Goal: Transaction & Acquisition: Purchase product/service

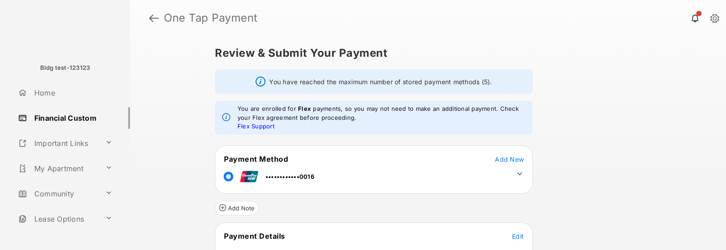
scroll to position [86, 0]
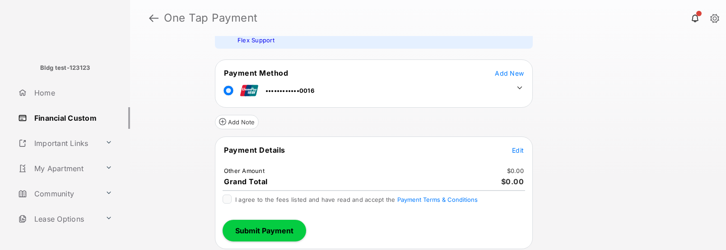
click at [525, 88] on tr "••••••••••••0016" at bounding box center [373, 89] width 315 height 20
click at [522, 87] on icon at bounding box center [519, 88] width 8 height 8
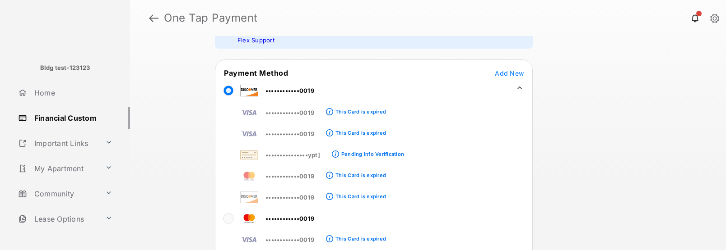
click at [644, 126] on div "Review & Submit Your Payment You have reached the maximum number of stored paym…" at bounding box center [428, 143] width 462 height 214
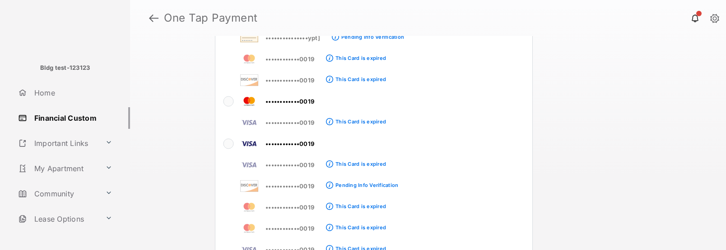
scroll to position [23, 0]
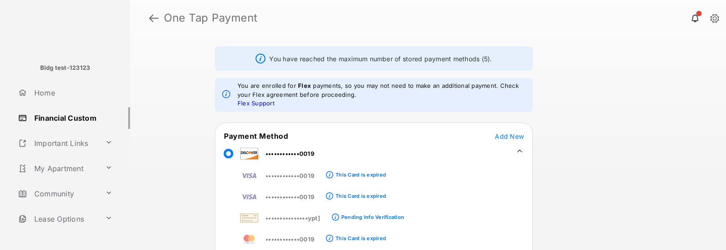
click at [520, 149] on icon at bounding box center [519, 151] width 8 height 8
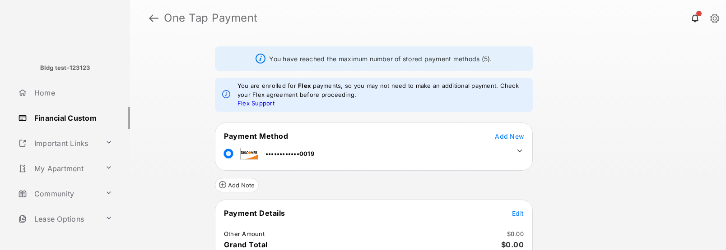
scroll to position [86, 0]
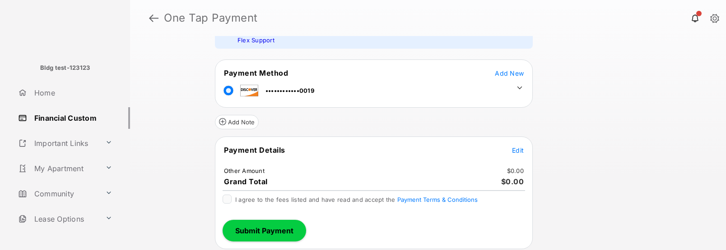
click at [519, 151] on span "Edit" at bounding box center [518, 151] width 12 height 8
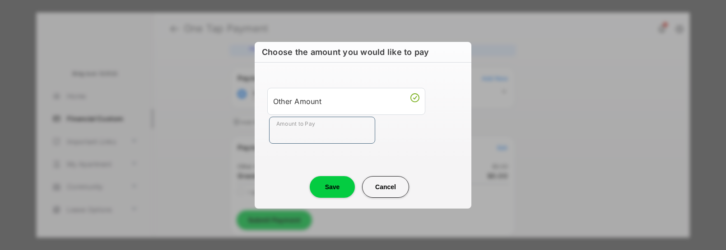
click at [329, 139] on input "Amount to Pay" at bounding box center [322, 130] width 106 height 27
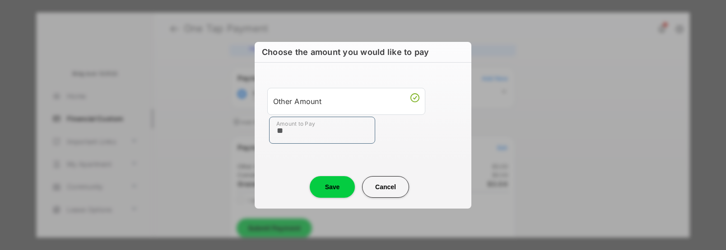
type input "**"
click at [341, 185] on button "Save" at bounding box center [332, 187] width 45 height 22
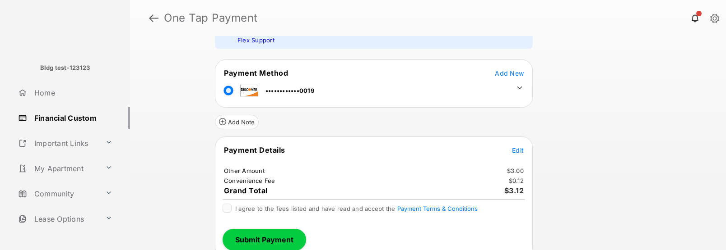
click at [518, 149] on span "Edit" at bounding box center [518, 151] width 12 height 8
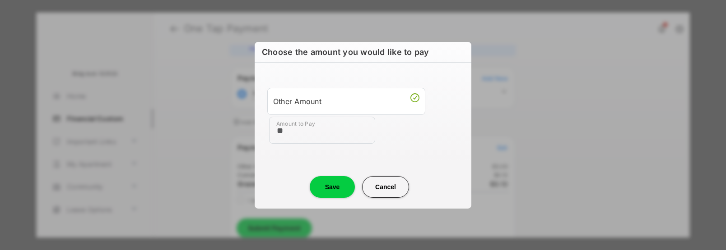
click at [296, 135] on input "**" at bounding box center [322, 130] width 106 height 27
type input "****"
click at [321, 188] on button "Save" at bounding box center [332, 187] width 45 height 22
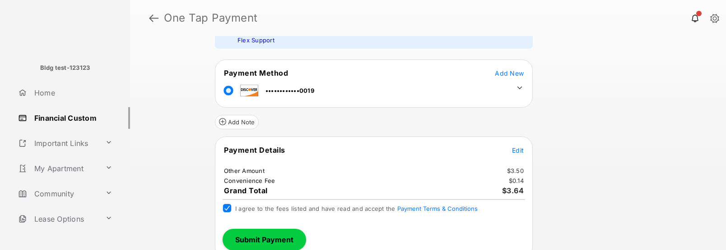
click at [267, 231] on button "Submit Payment" at bounding box center [263, 240] width 83 height 22
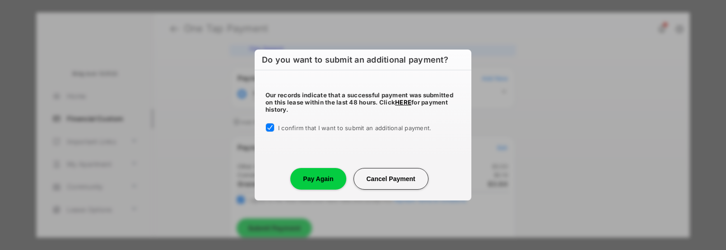
click at [324, 182] on button "Pay Again" at bounding box center [318, 179] width 56 height 22
